Goal: Task Accomplishment & Management: Use online tool/utility

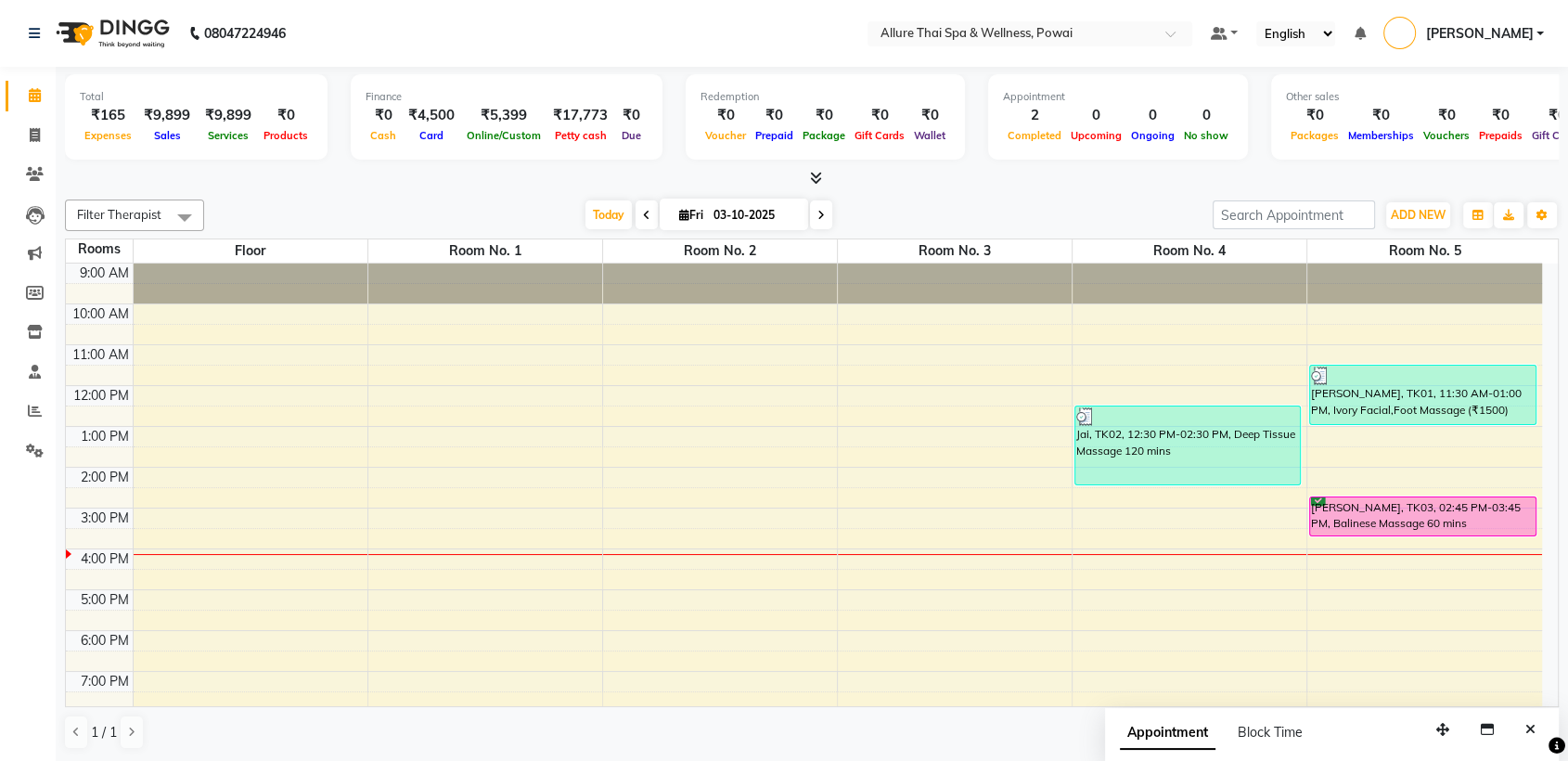
click at [1355, 502] on div "[PERSON_NAME], TK03, 02:45 PM-03:45 PM, Balinese Massage 60 mins" at bounding box center [1422, 516] width 224 height 38
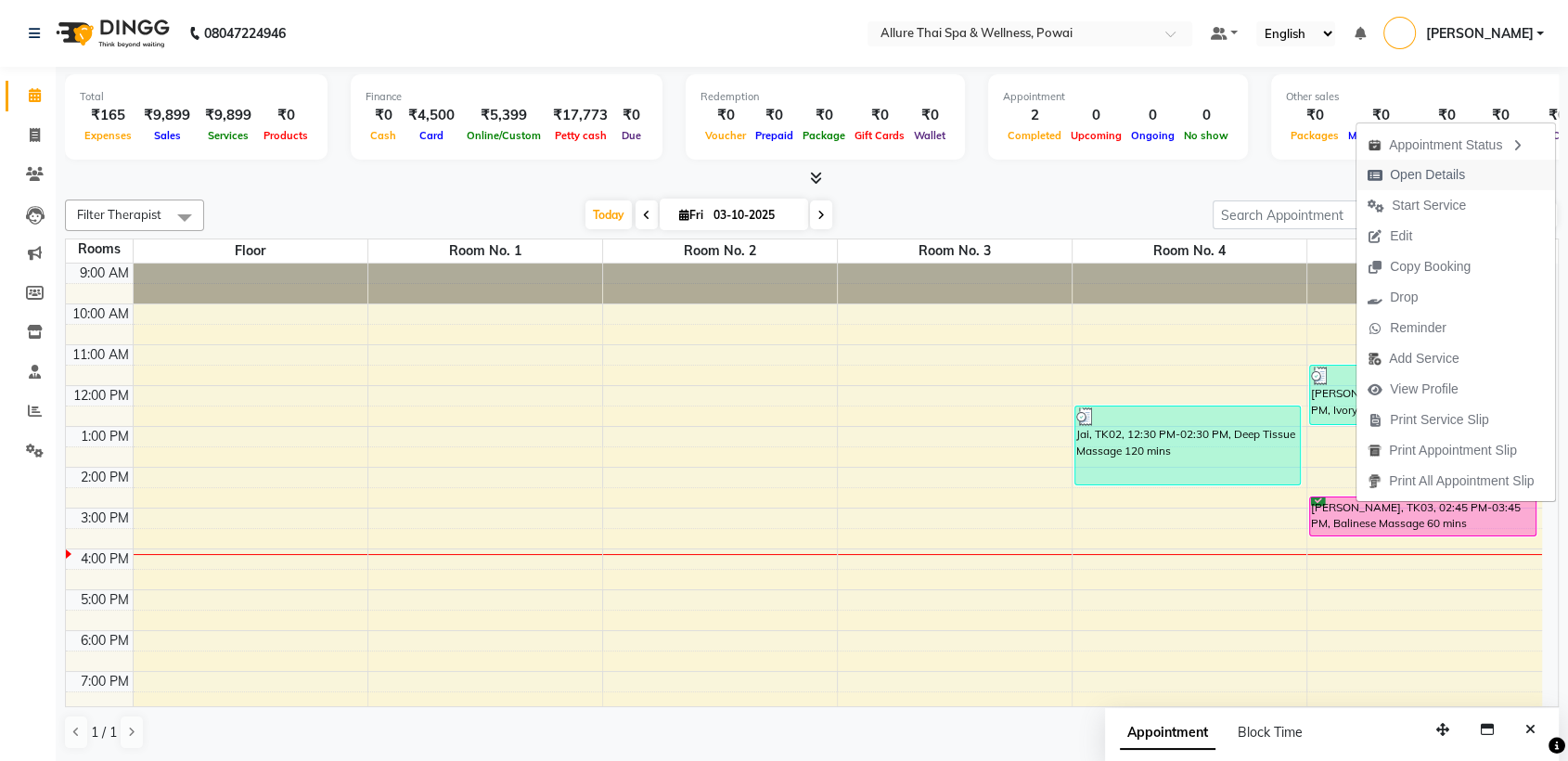
click at [1410, 173] on span "Open Details" at bounding box center [1427, 175] width 75 height 20
select select "6"
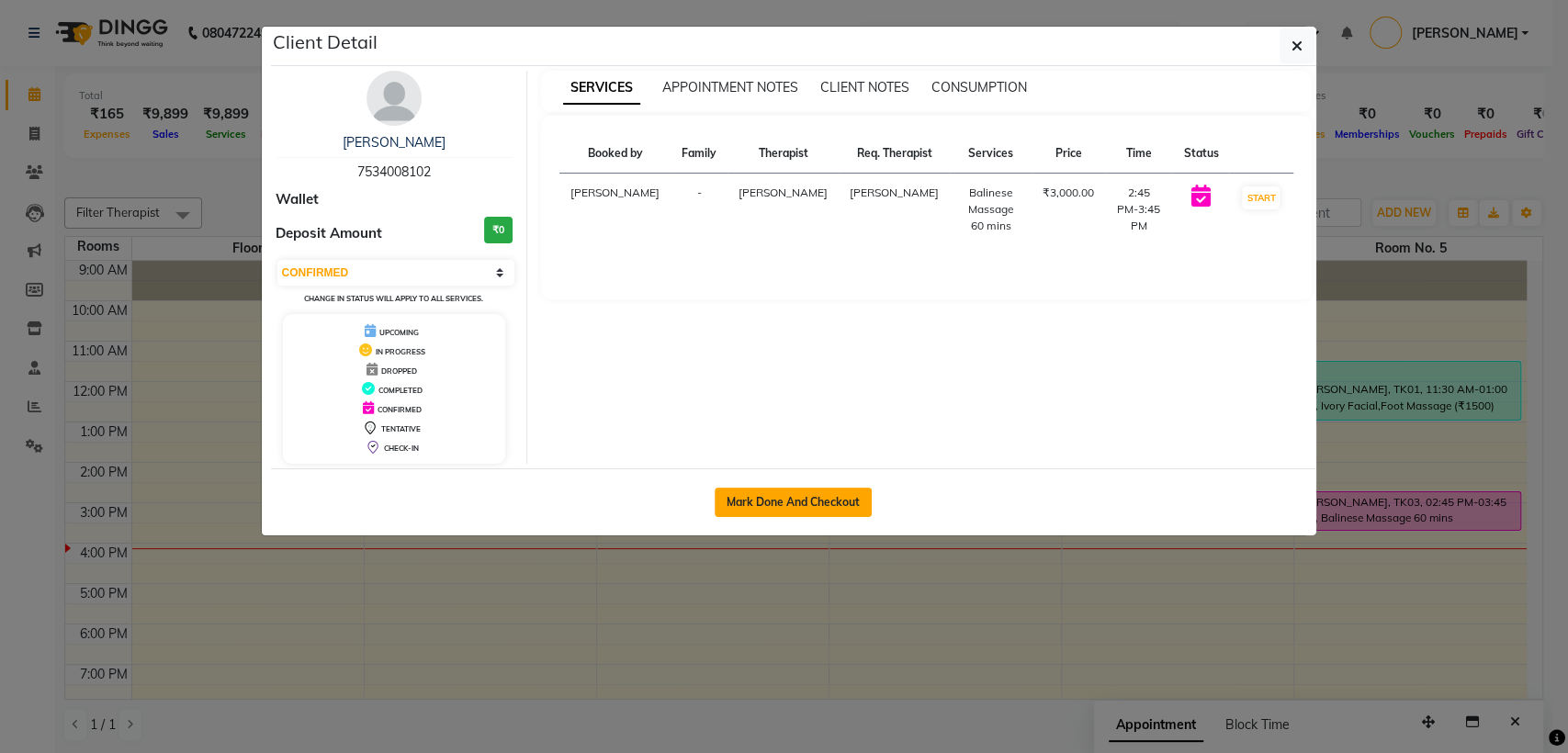
click at [844, 489] on button "Mark Done And Checkout" at bounding box center [793, 502] width 157 height 29
select select "6686"
select select "service"
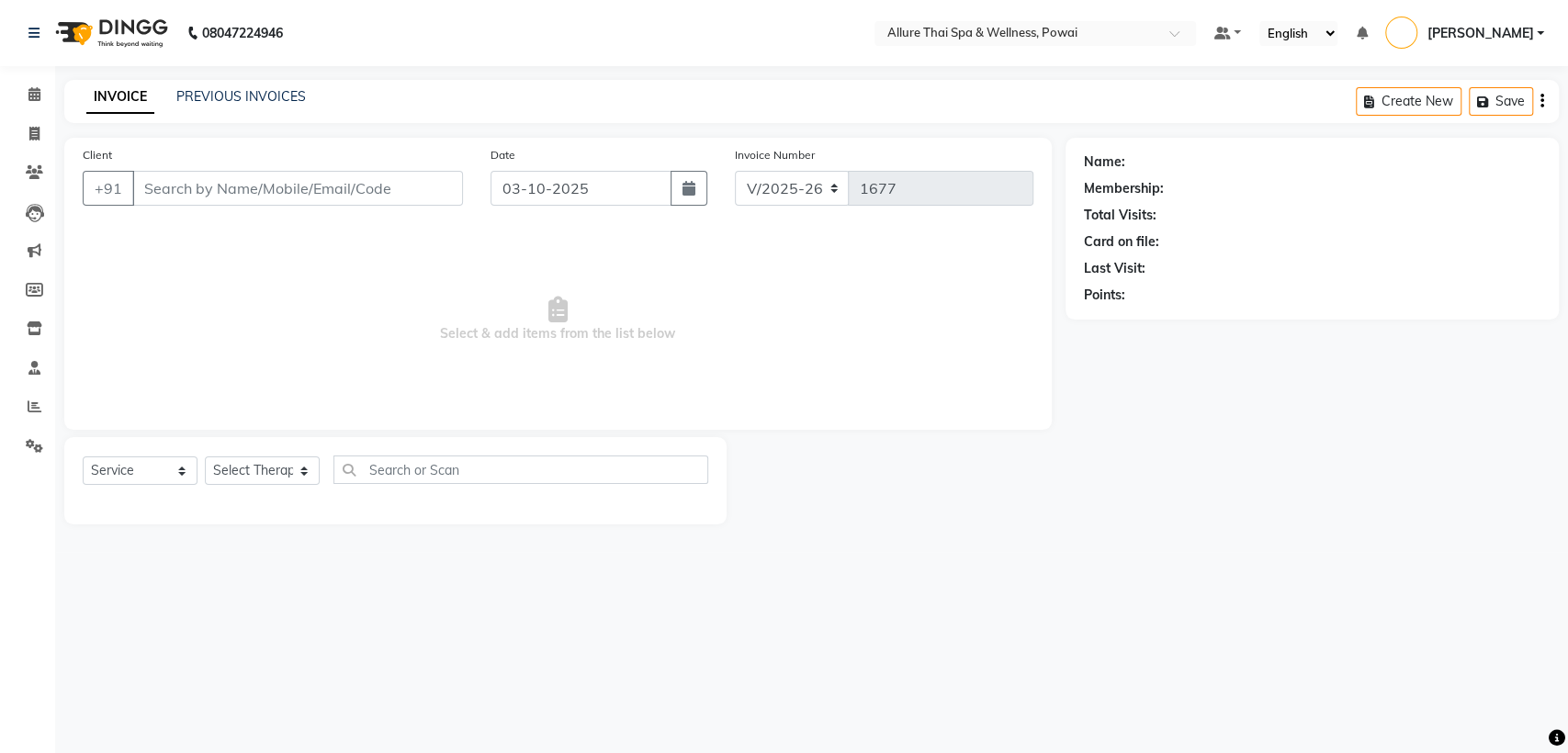
type input "7534008102"
select select "62482"
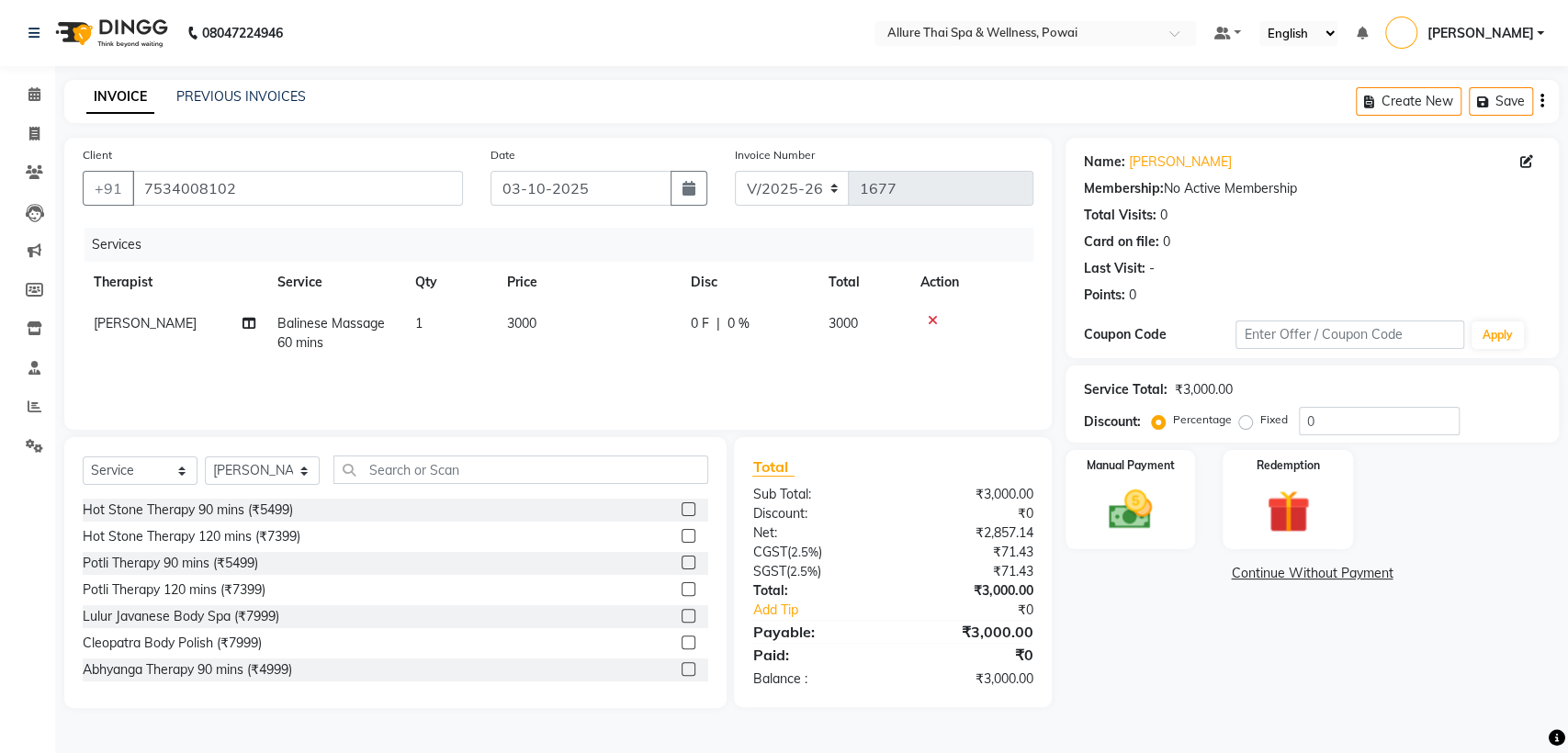
click at [1260, 426] on label "Fixed" at bounding box center [1274, 419] width 28 height 16
click at [1243, 426] on input "Fixed" at bounding box center [1248, 419] width 13 height 13
radio input "true"
click at [1341, 426] on input "0" at bounding box center [1379, 420] width 161 height 28
type input "500"
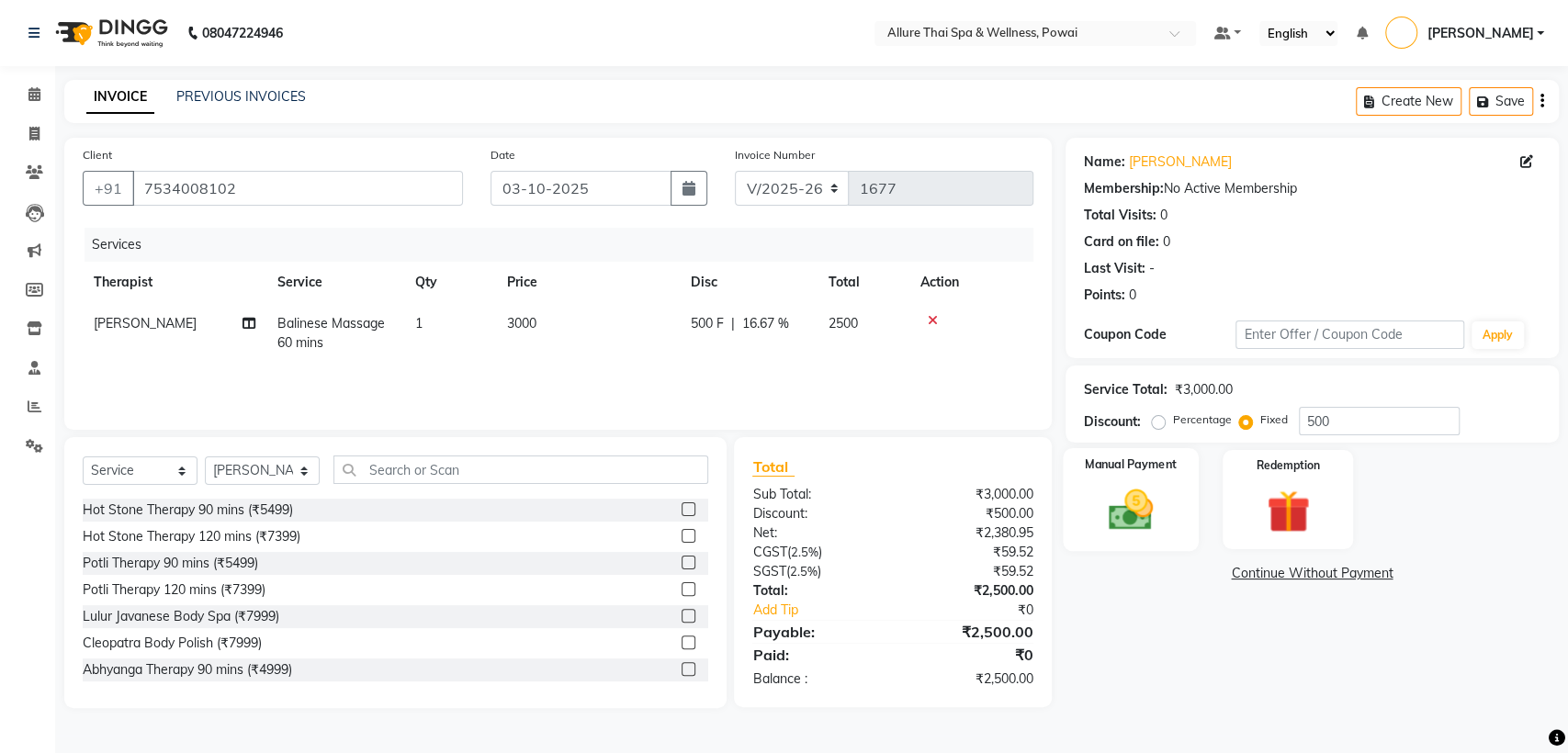
click at [1112, 488] on img at bounding box center [1130, 509] width 72 height 51
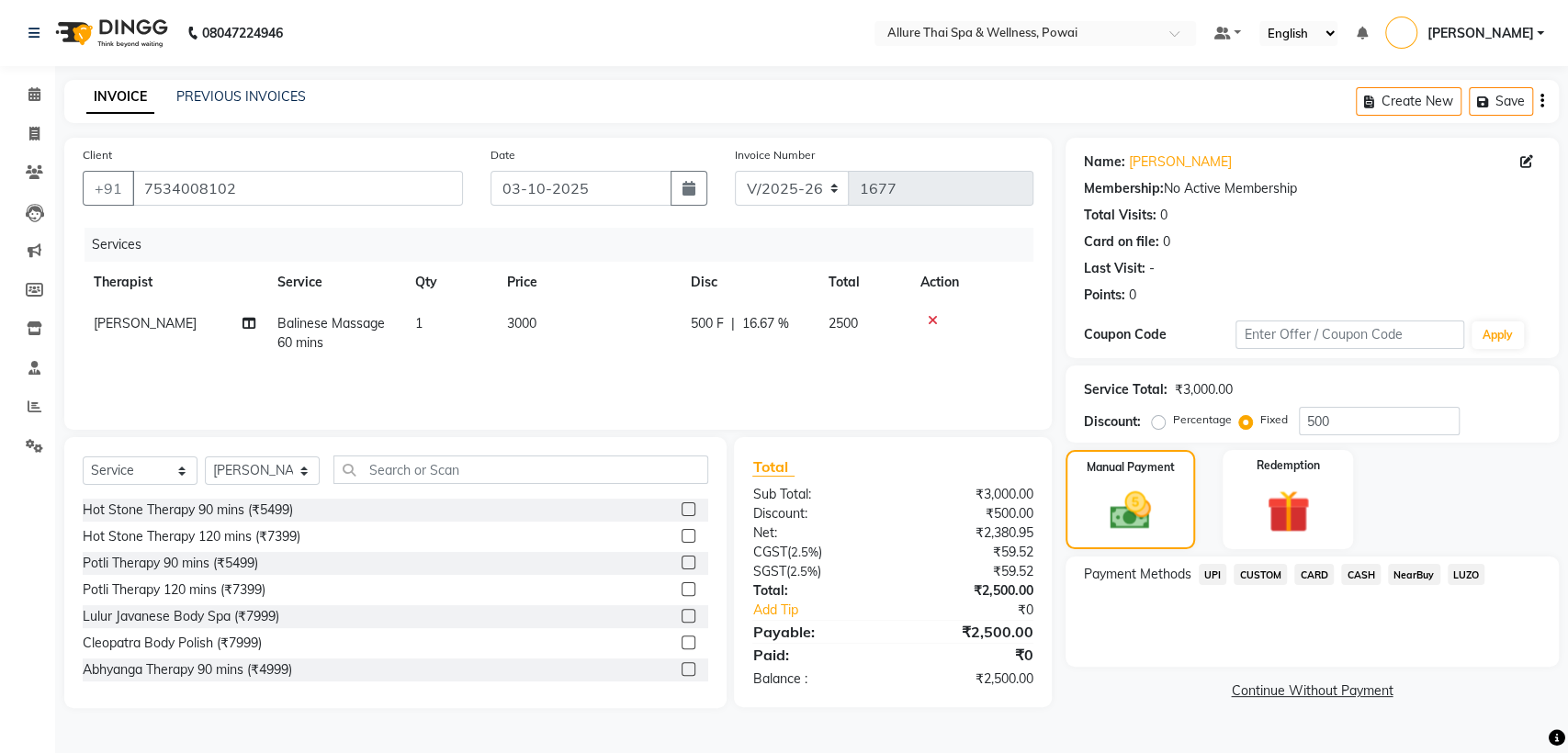
click at [1359, 573] on span "CASH" at bounding box center [1360, 574] width 40 height 21
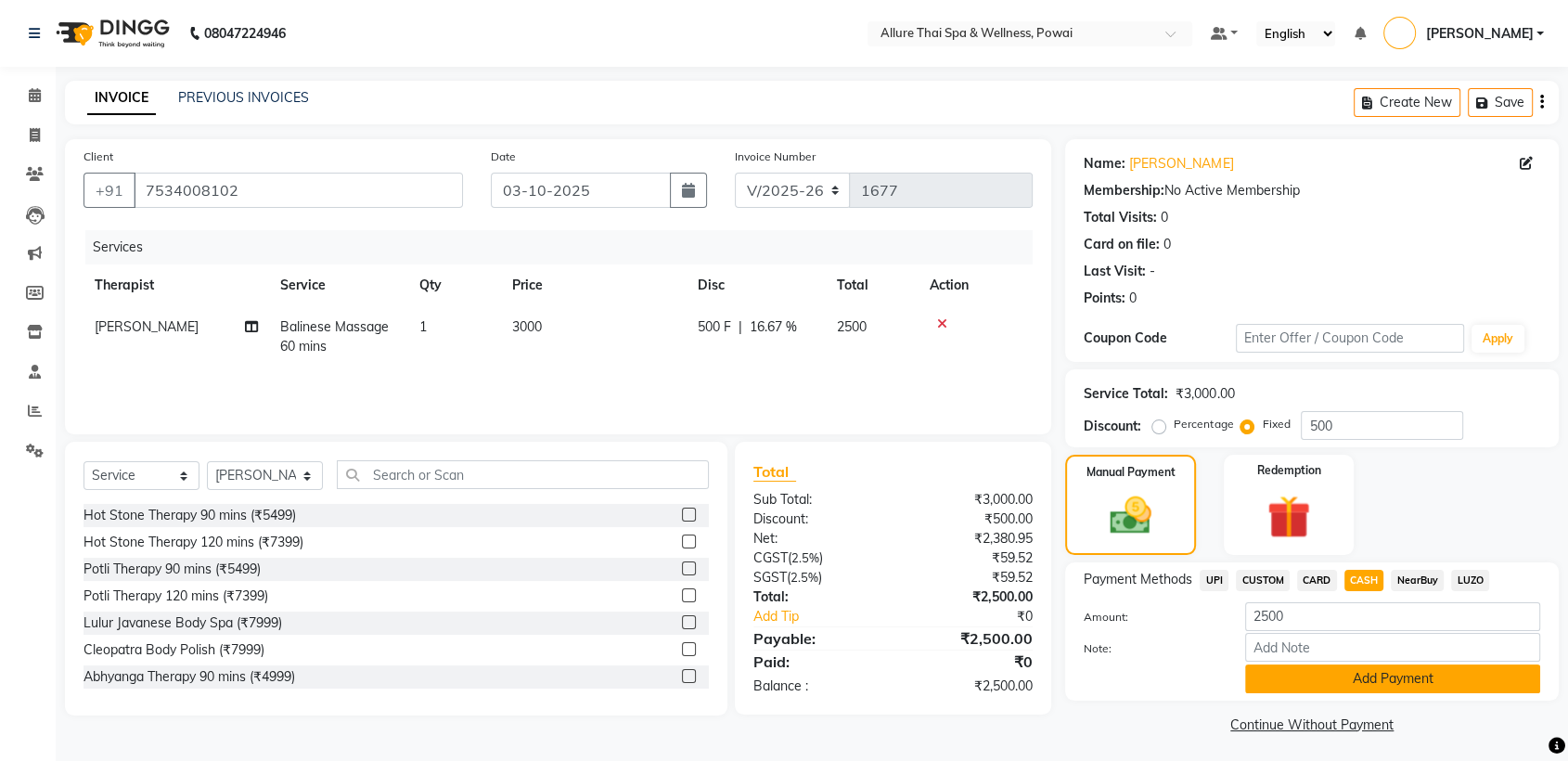
click at [1268, 675] on button "Add Payment" at bounding box center [1392, 678] width 295 height 28
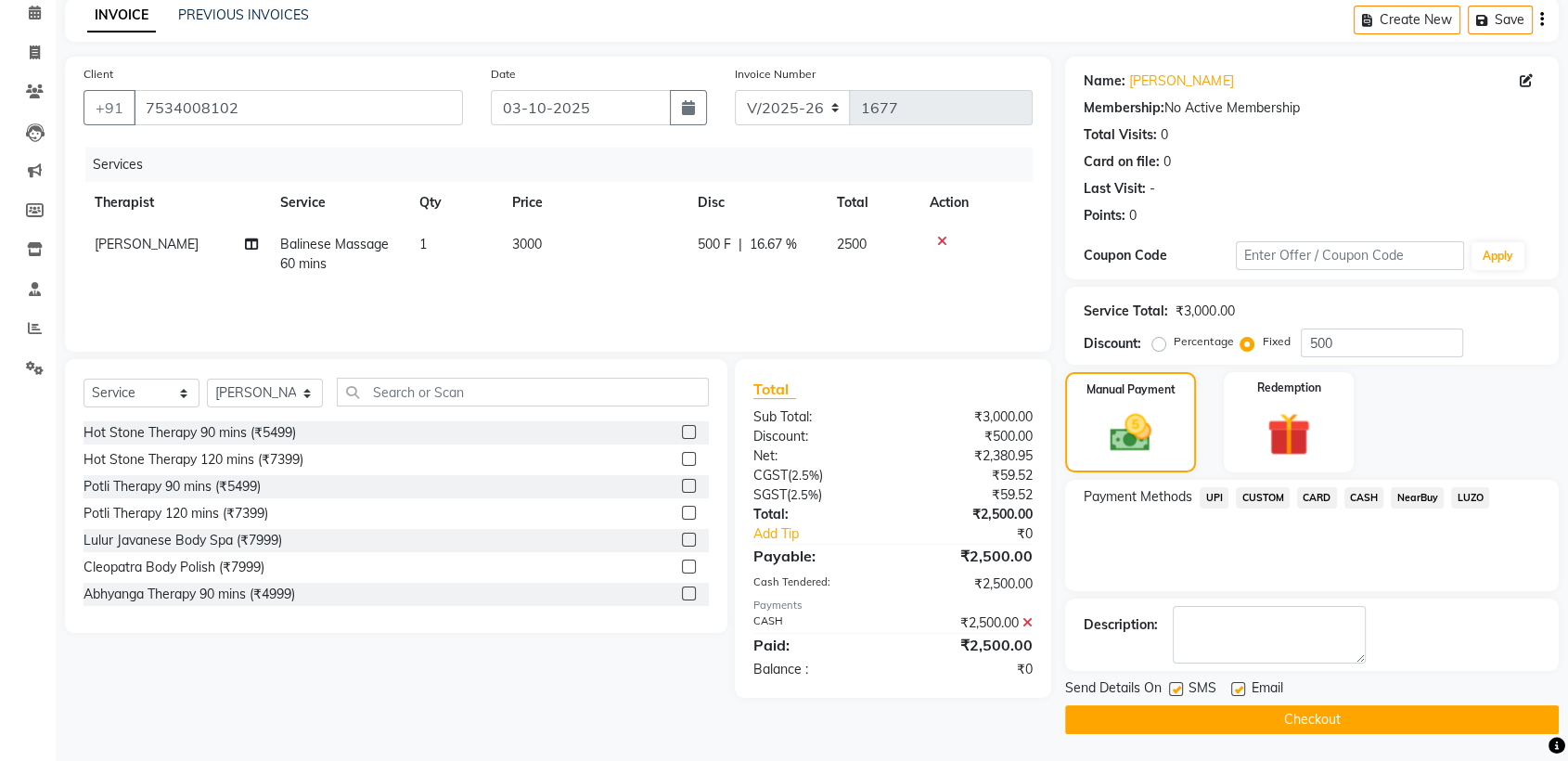
scroll to position [82, 0]
click at [1241, 685] on label at bounding box center [1238, 690] width 14 height 14
click at [1241, 685] on input "checkbox" at bounding box center [1237, 691] width 12 height 12
checkbox input "false"
click at [1177, 694] on label at bounding box center [1176, 690] width 14 height 14
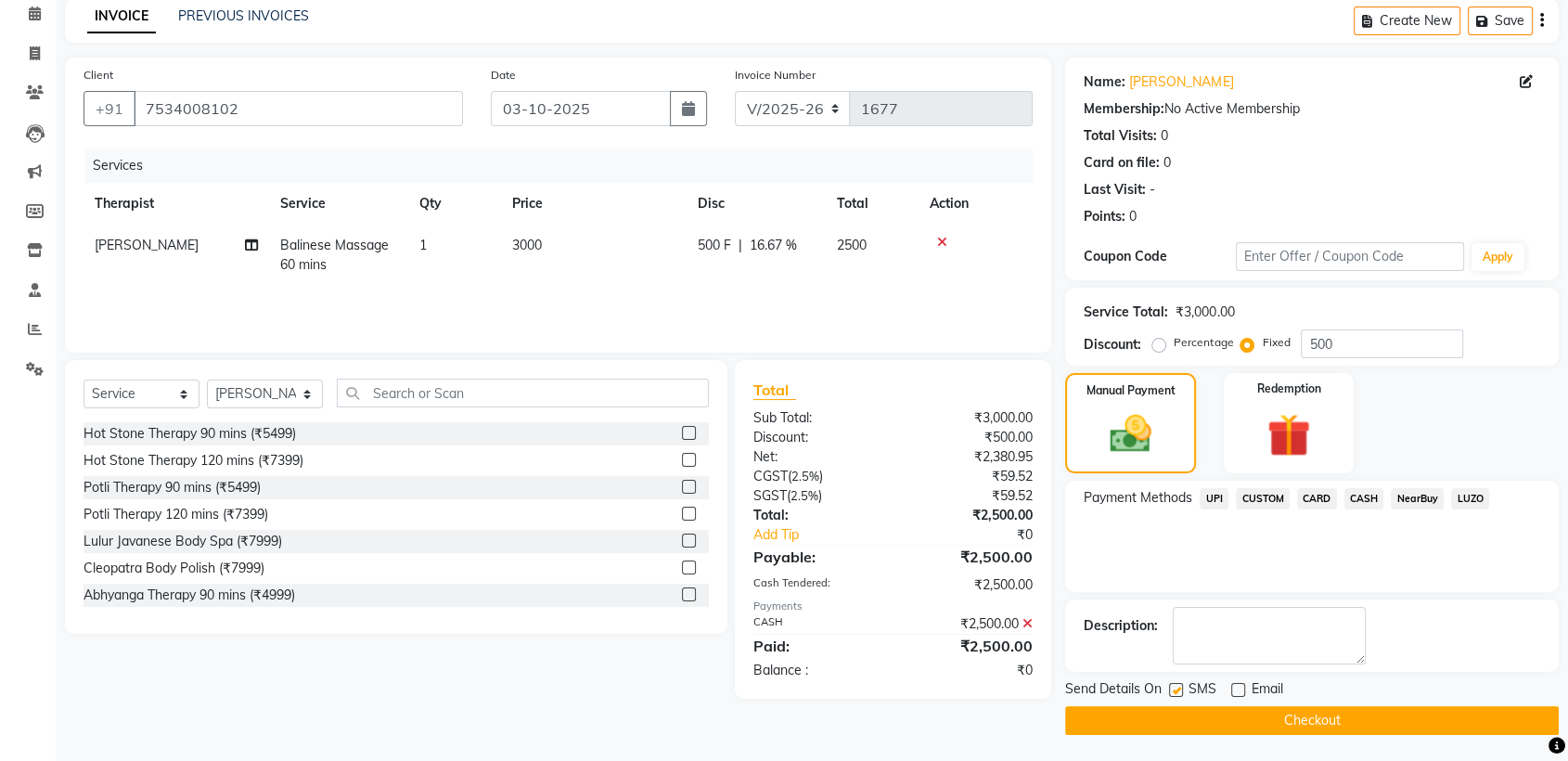
click at [1177, 694] on input "checkbox" at bounding box center [1175, 691] width 12 height 12
checkbox input "false"
click at [1136, 718] on button "Checkout" at bounding box center [1312, 720] width 493 height 28
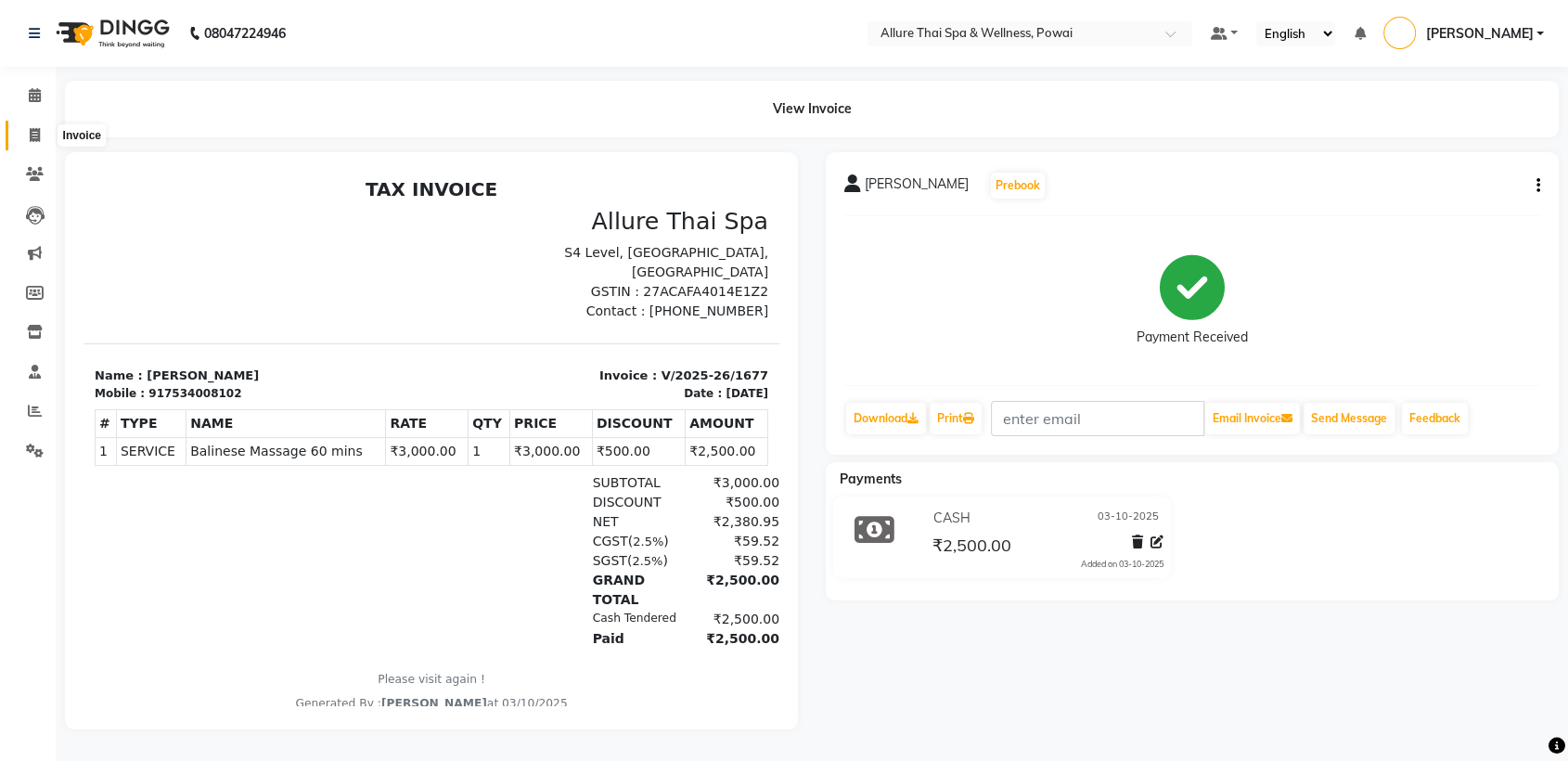
click at [29, 136] on icon at bounding box center [34, 135] width 10 height 14
select select "6686"
select select "service"
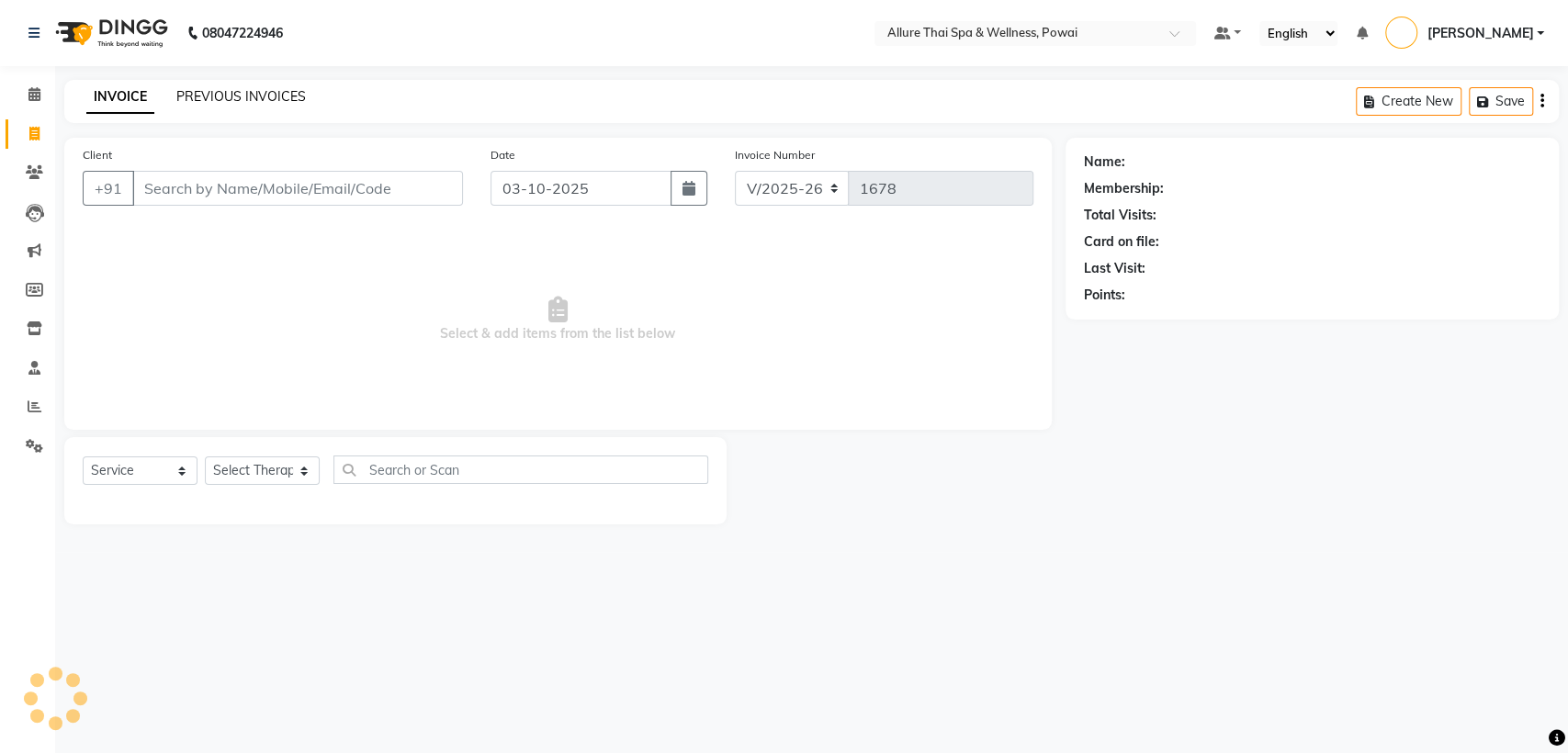
click at [259, 94] on link "PREVIOUS INVOICES" at bounding box center [241, 96] width 129 height 16
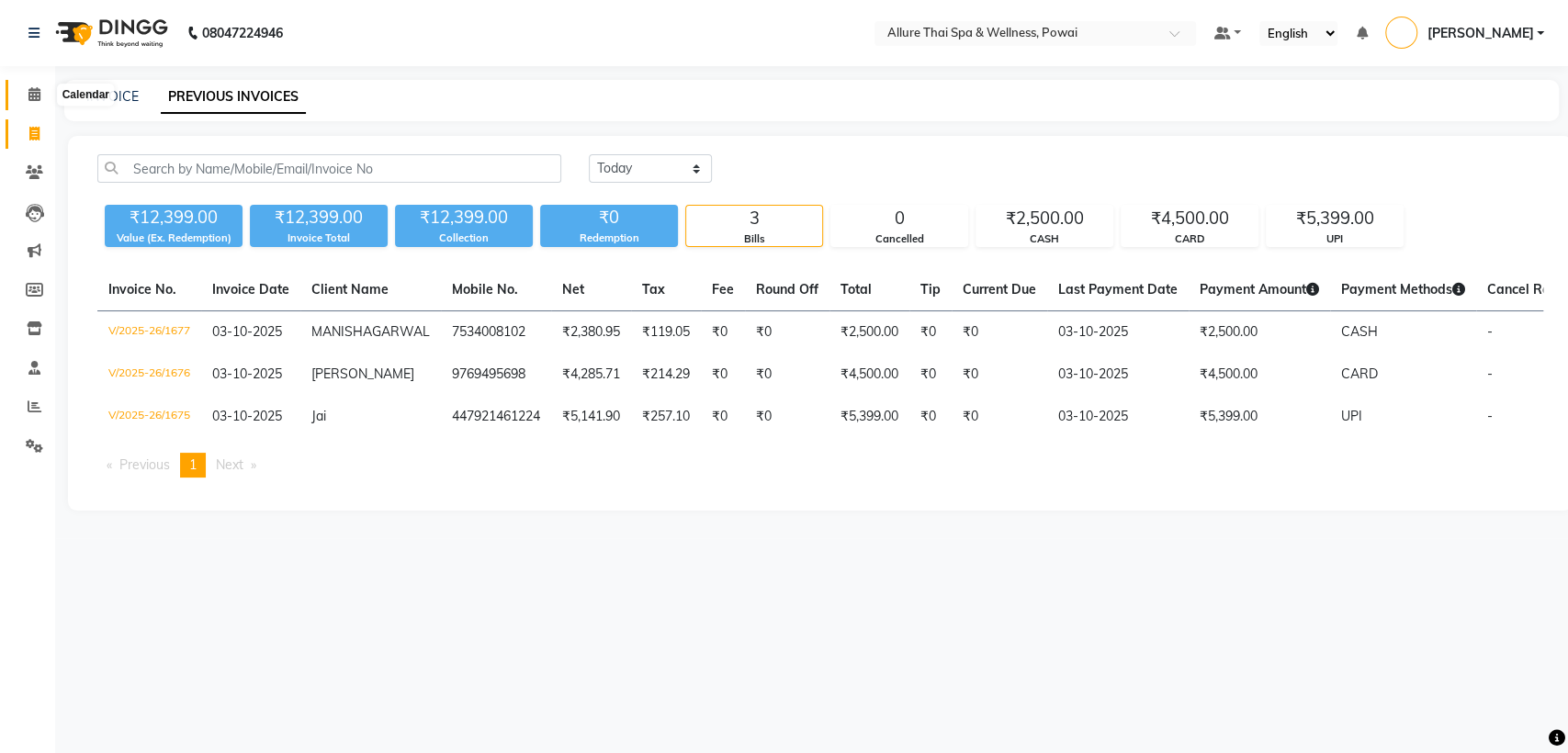
click at [31, 101] on icon at bounding box center [34, 94] width 12 height 14
